Goal: Task Accomplishment & Management: Use online tool/utility

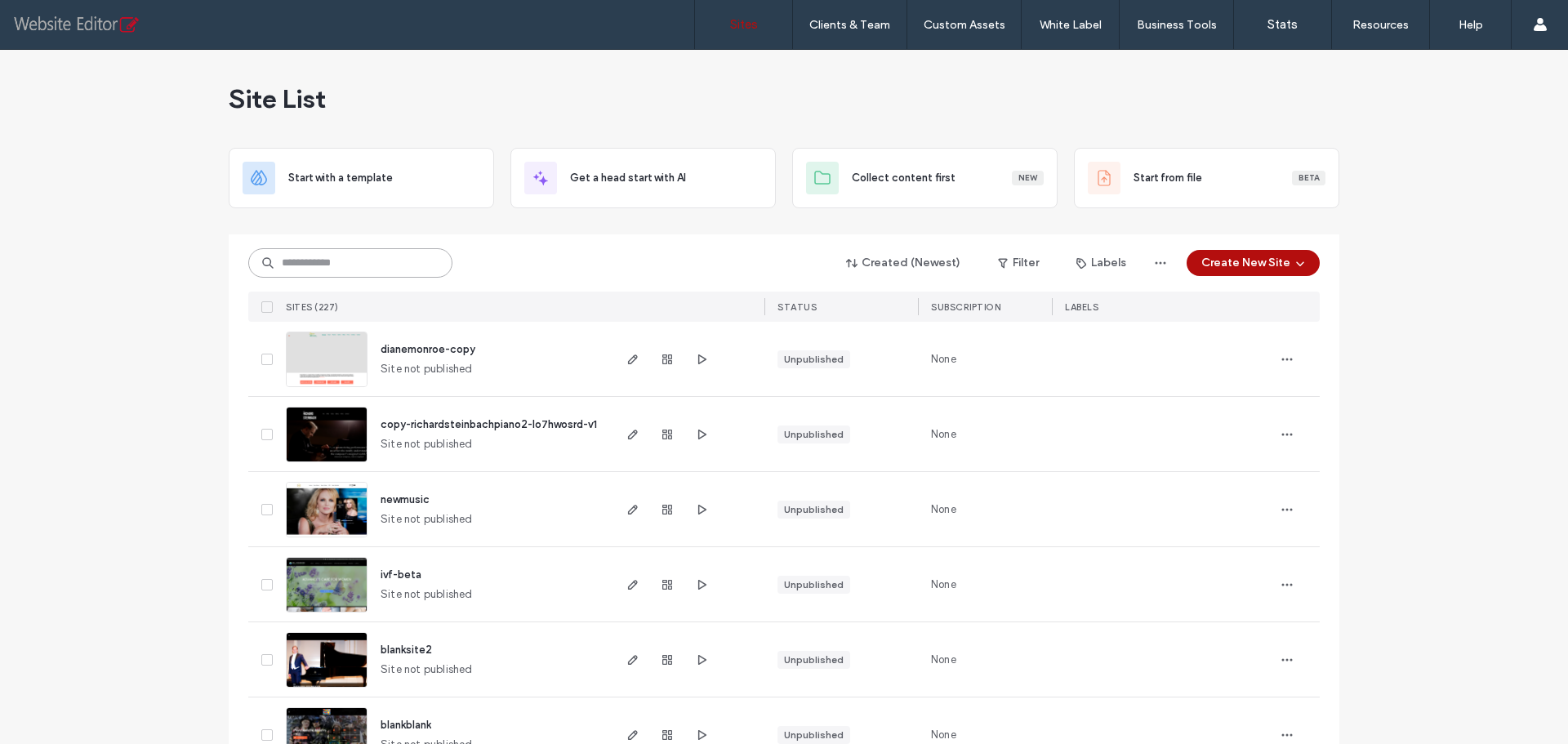
click at [362, 264] on input at bounding box center [350, 263] width 205 height 29
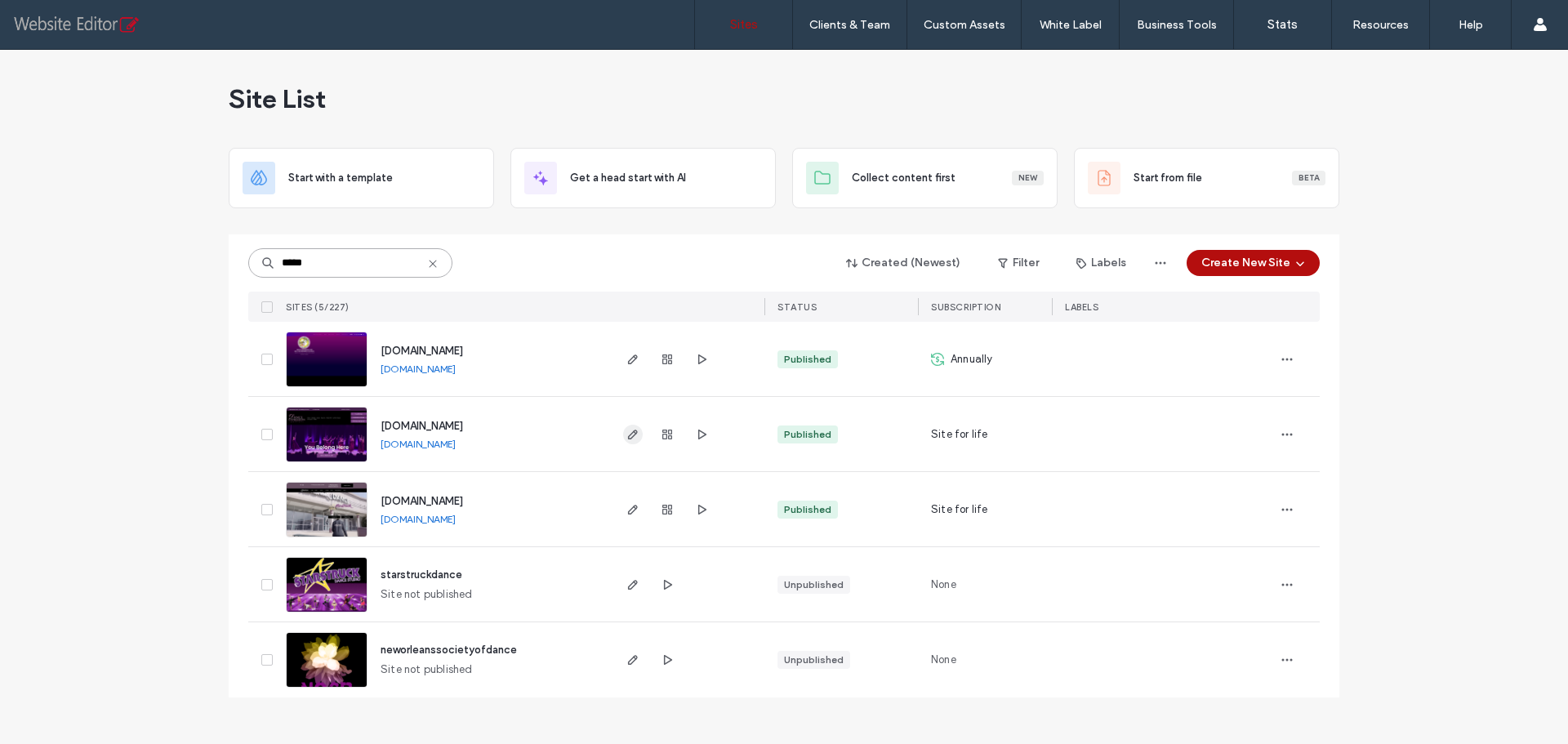
type input "*****"
click at [638, 434] on icon "button" at bounding box center [633, 435] width 13 height 13
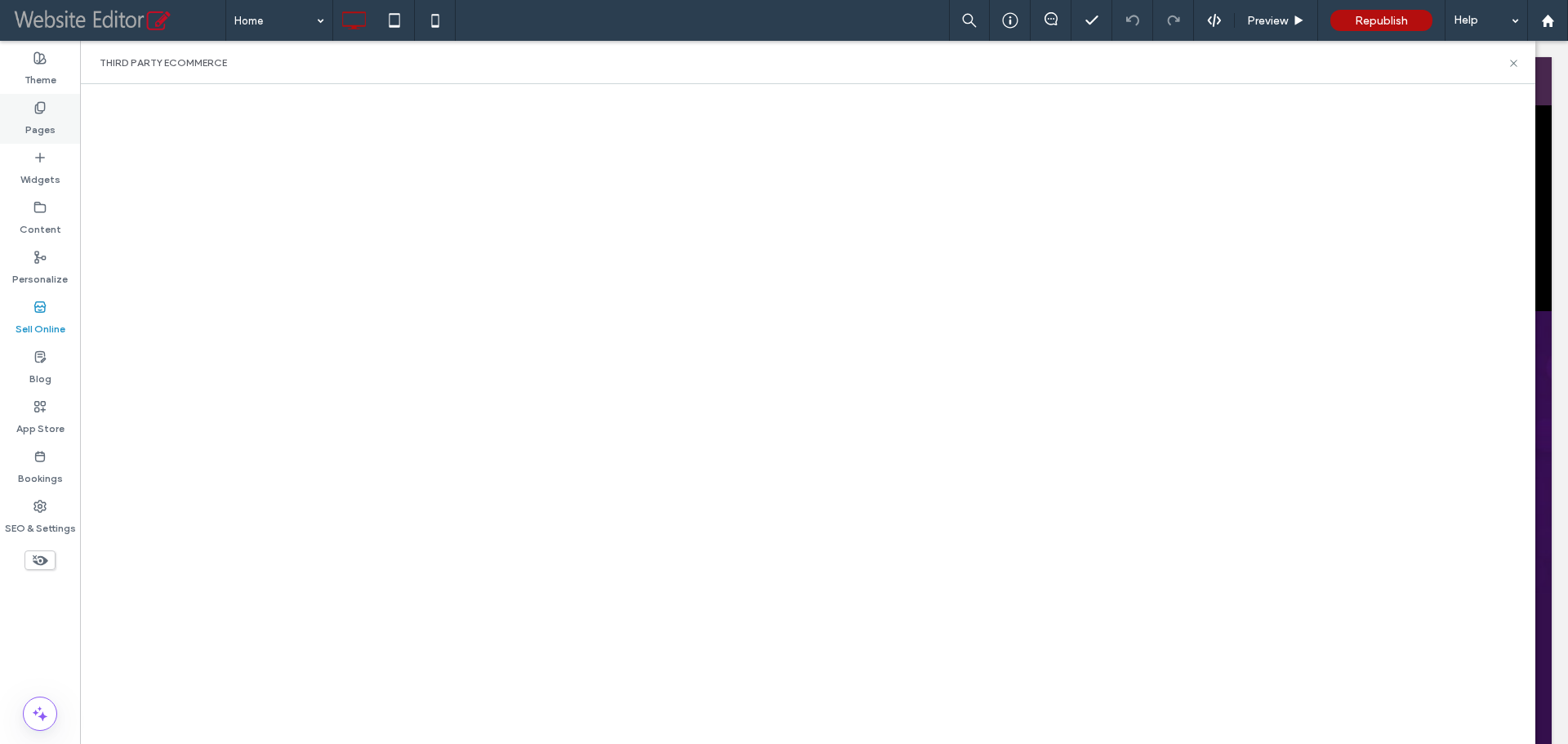
click at [39, 117] on label "Pages" at bounding box center [41, 126] width 30 height 23
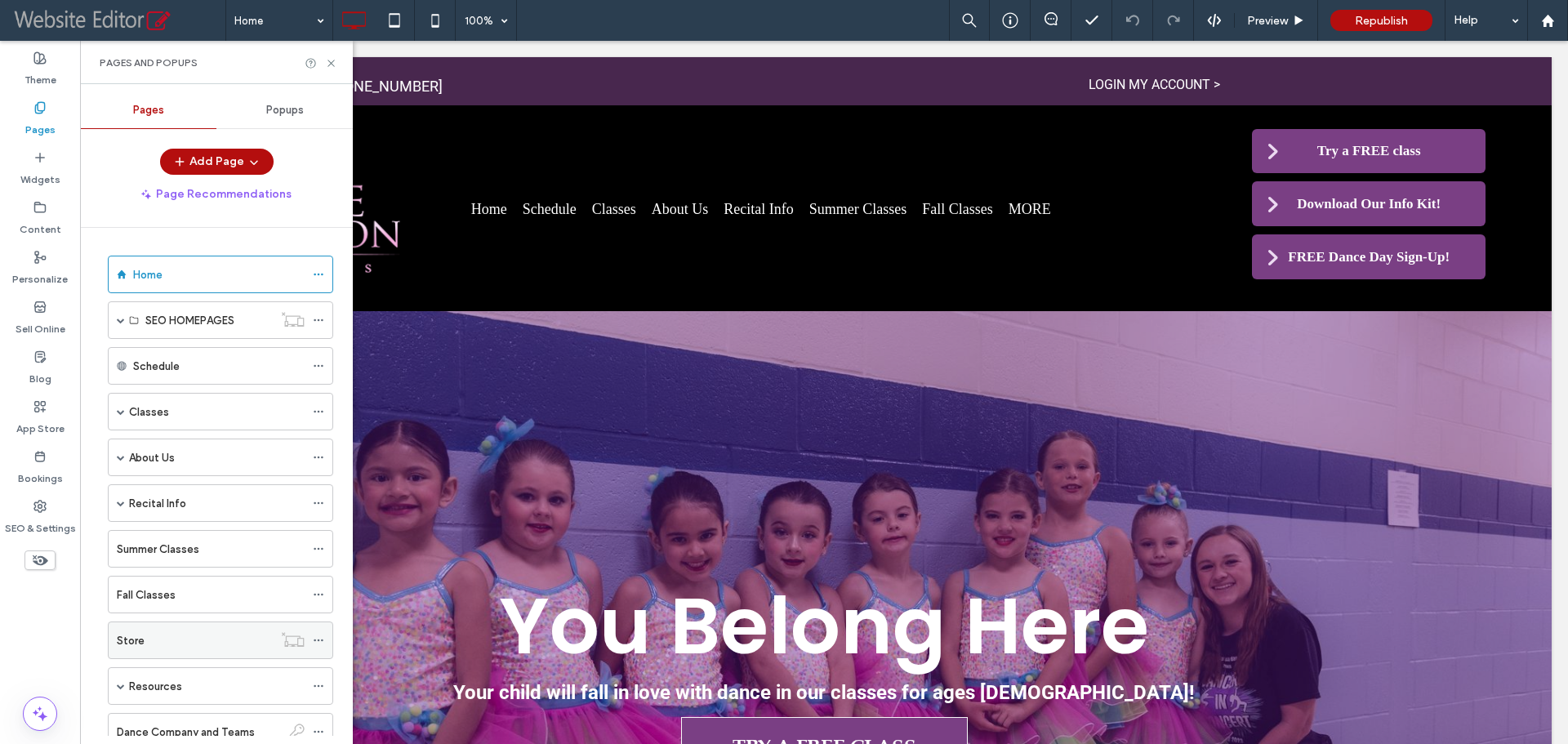
click at [323, 636] on icon at bounding box center [319, 640] width 11 height 11
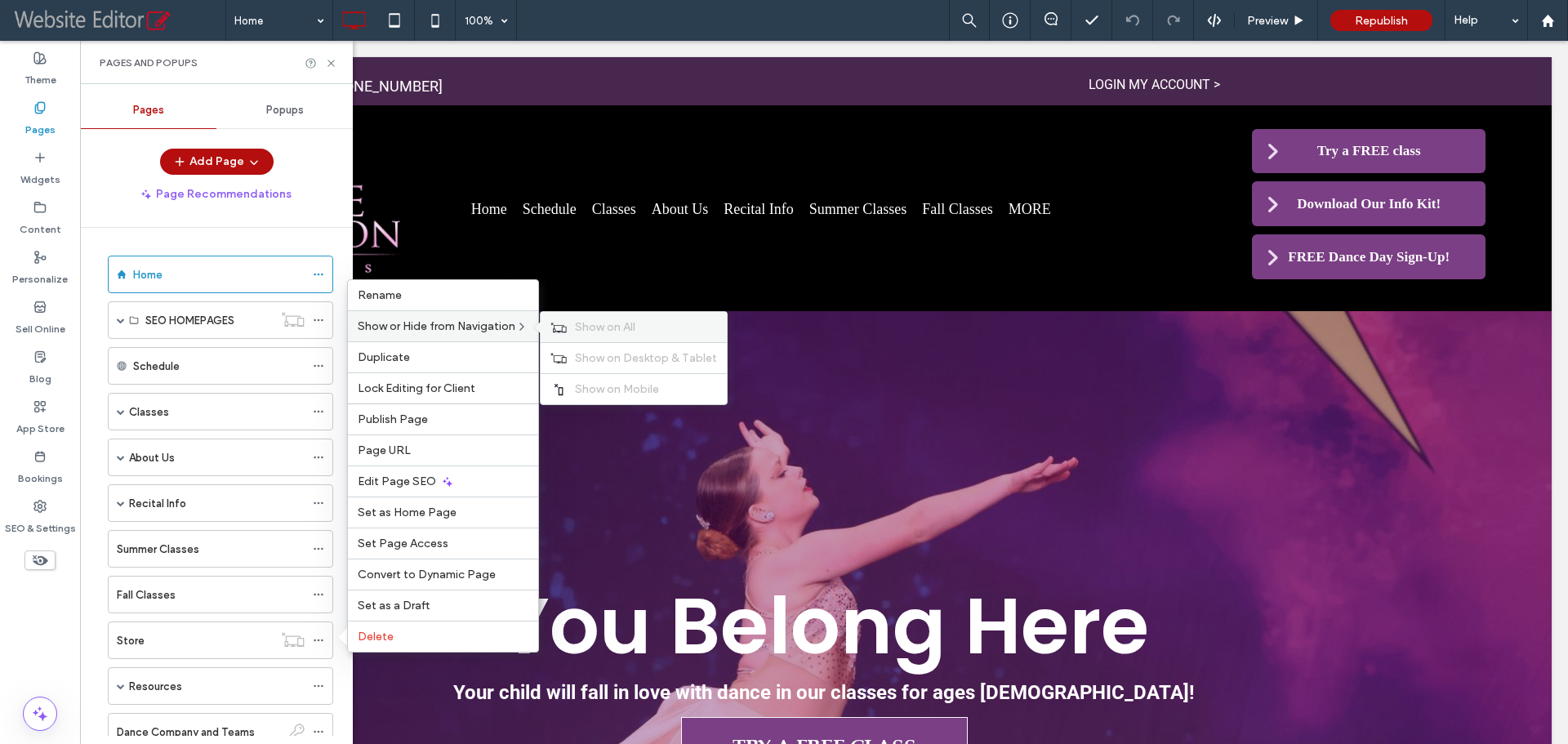
click at [621, 326] on span "Show on All" at bounding box center [605, 326] width 61 height 14
